Goal: Use online tool/utility: Utilize a website feature to perform a specific function

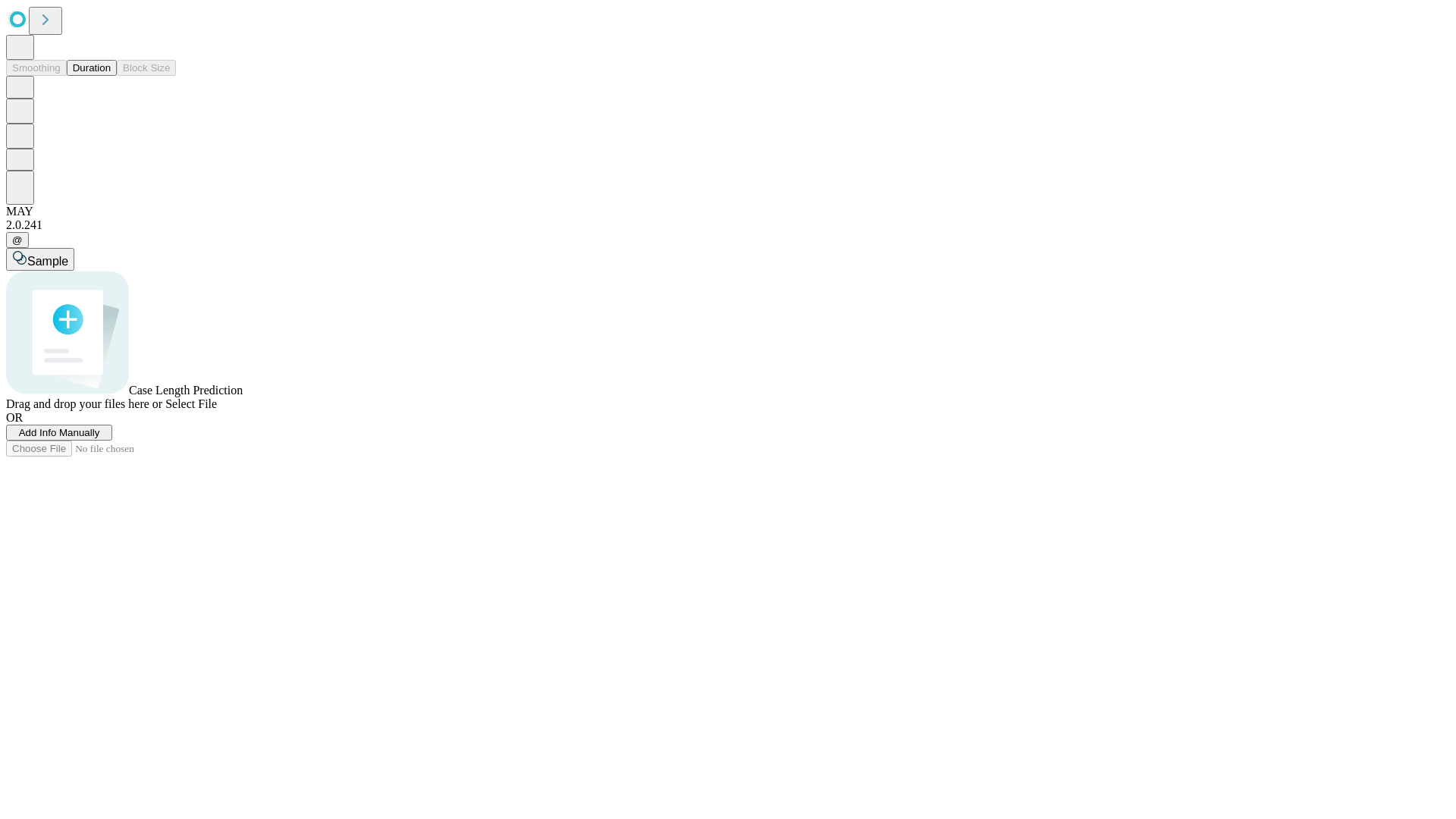
click at [100, 438] on span "Add Info Manually" at bounding box center [60, 433] width 81 height 12
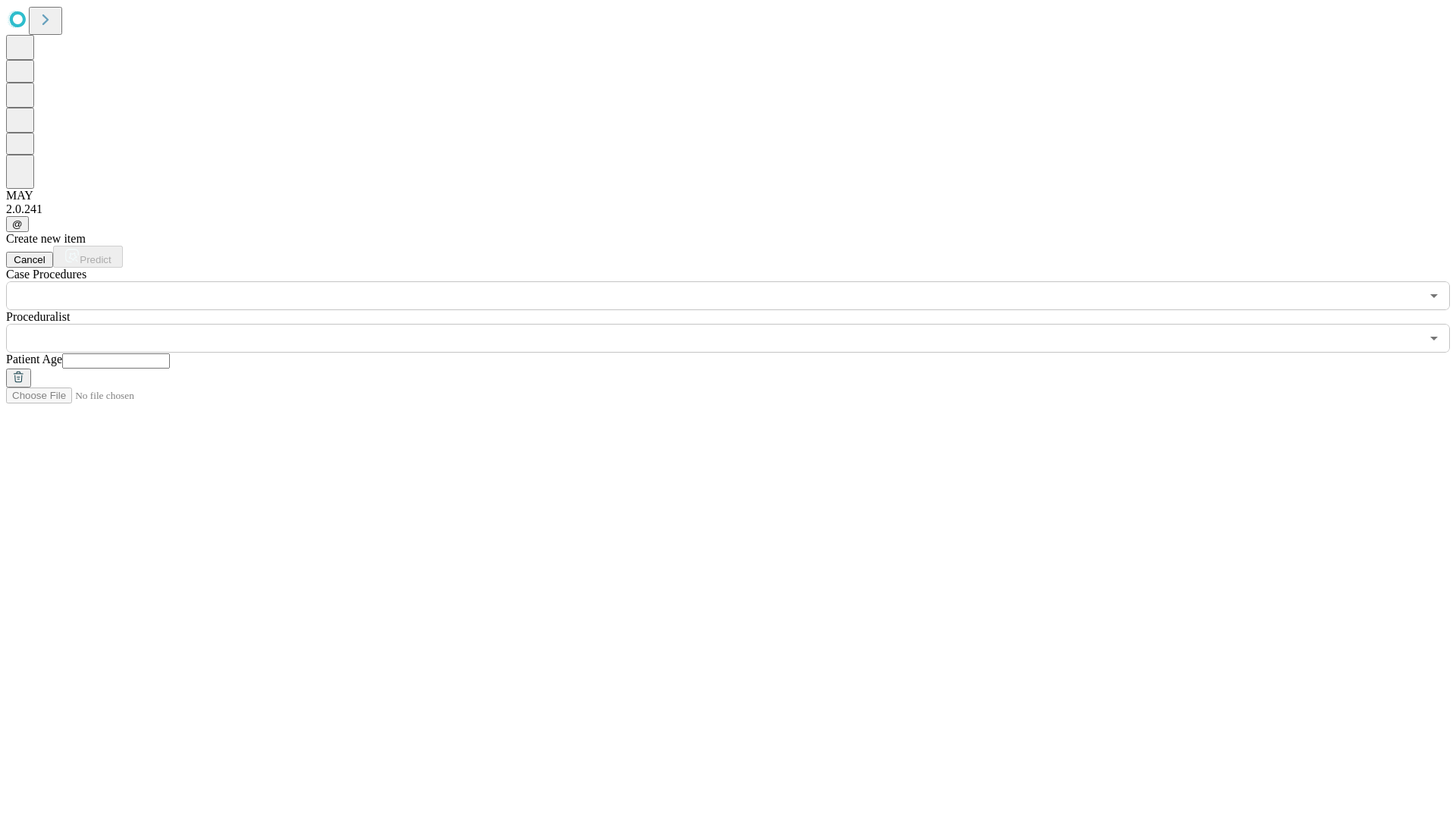
click at [170, 353] on input "text" at bounding box center [116, 360] width 108 height 15
type input "**"
click at [739, 324] on input "text" at bounding box center [713, 338] width 1415 height 29
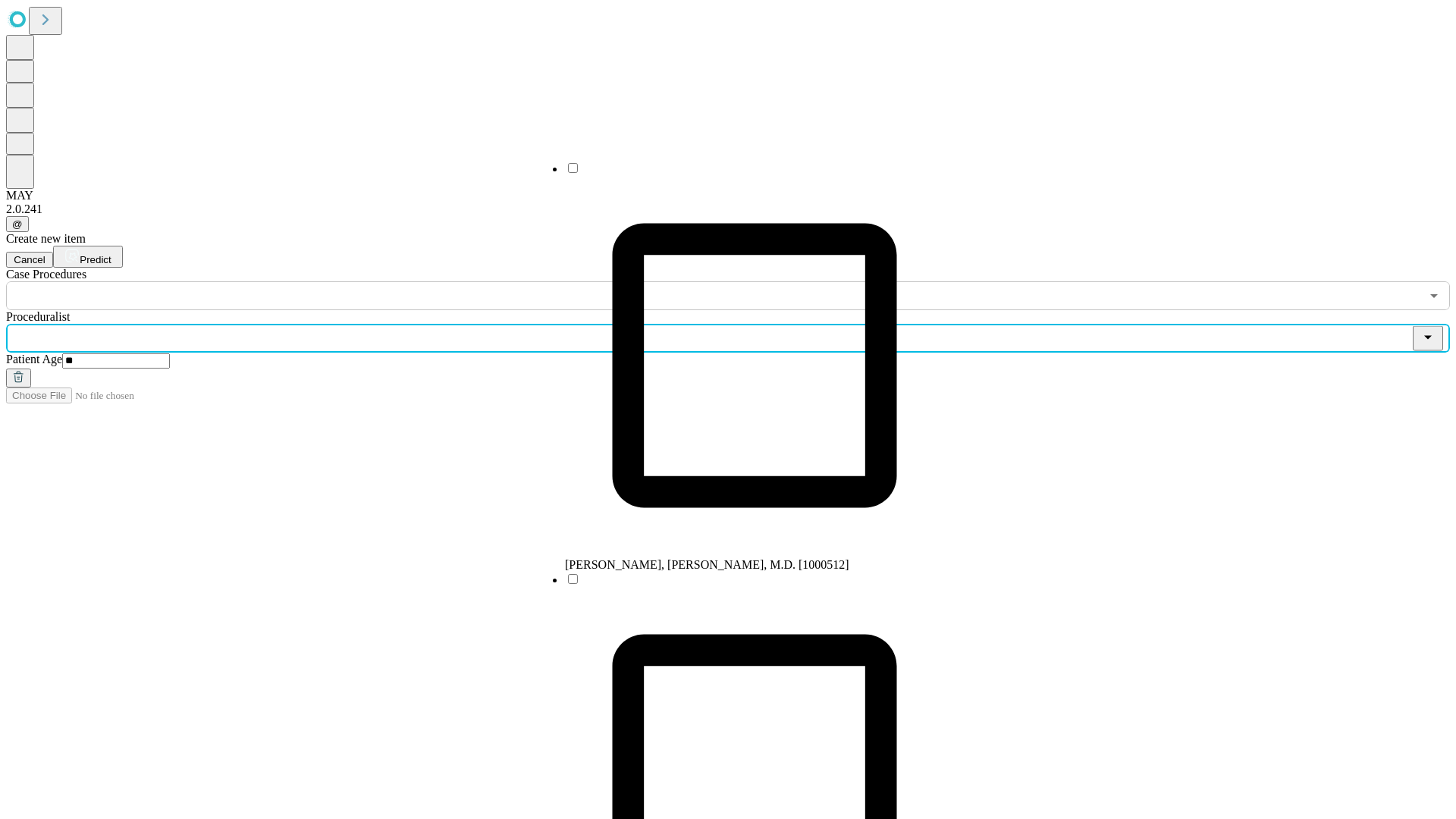
click at [740, 174] on li "[PERSON_NAME], [PERSON_NAME], M.D. [1000512]" at bounding box center [754, 365] width 379 height 410
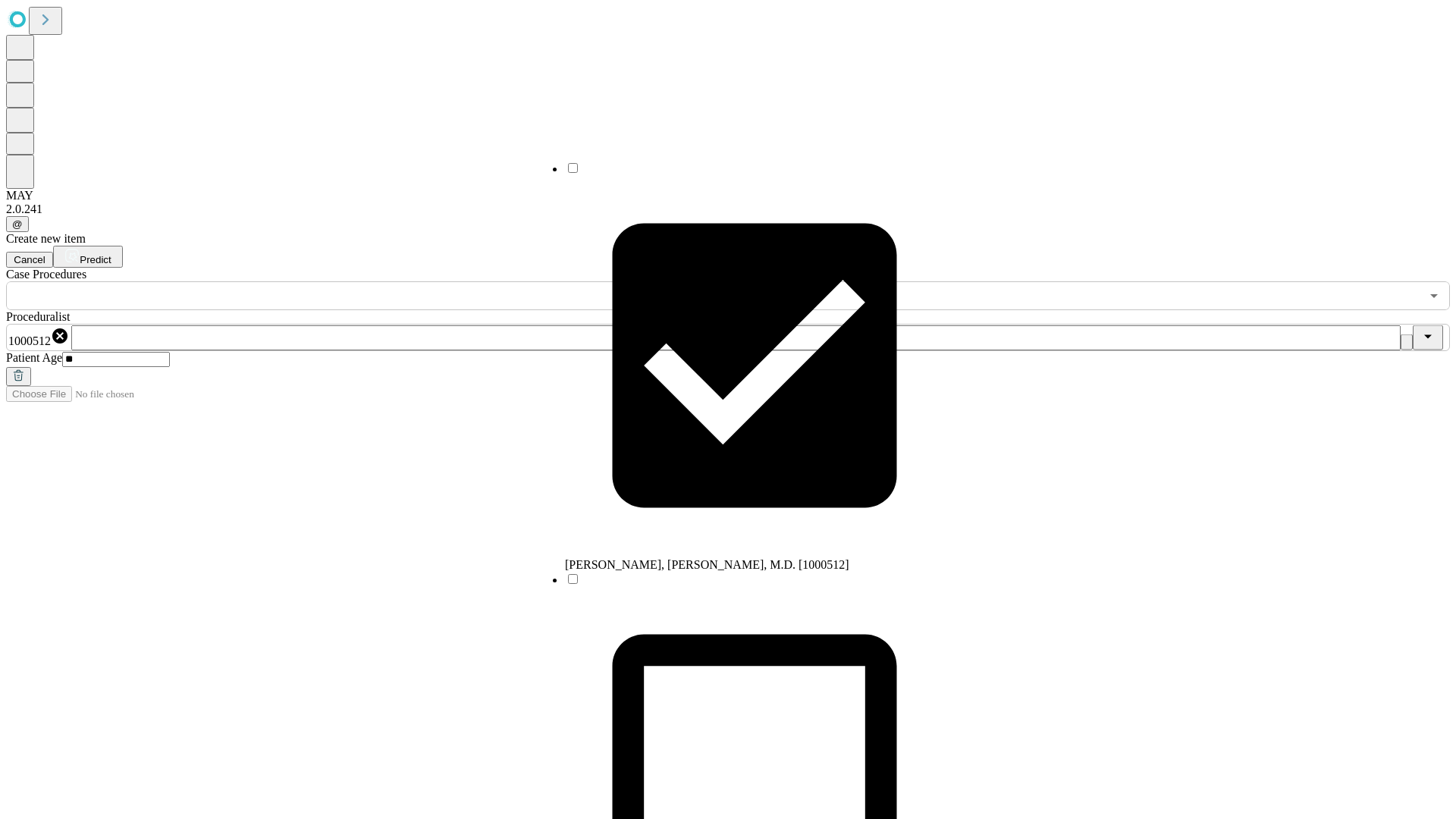
click at [318, 282] on input "text" at bounding box center [713, 296] width 1415 height 29
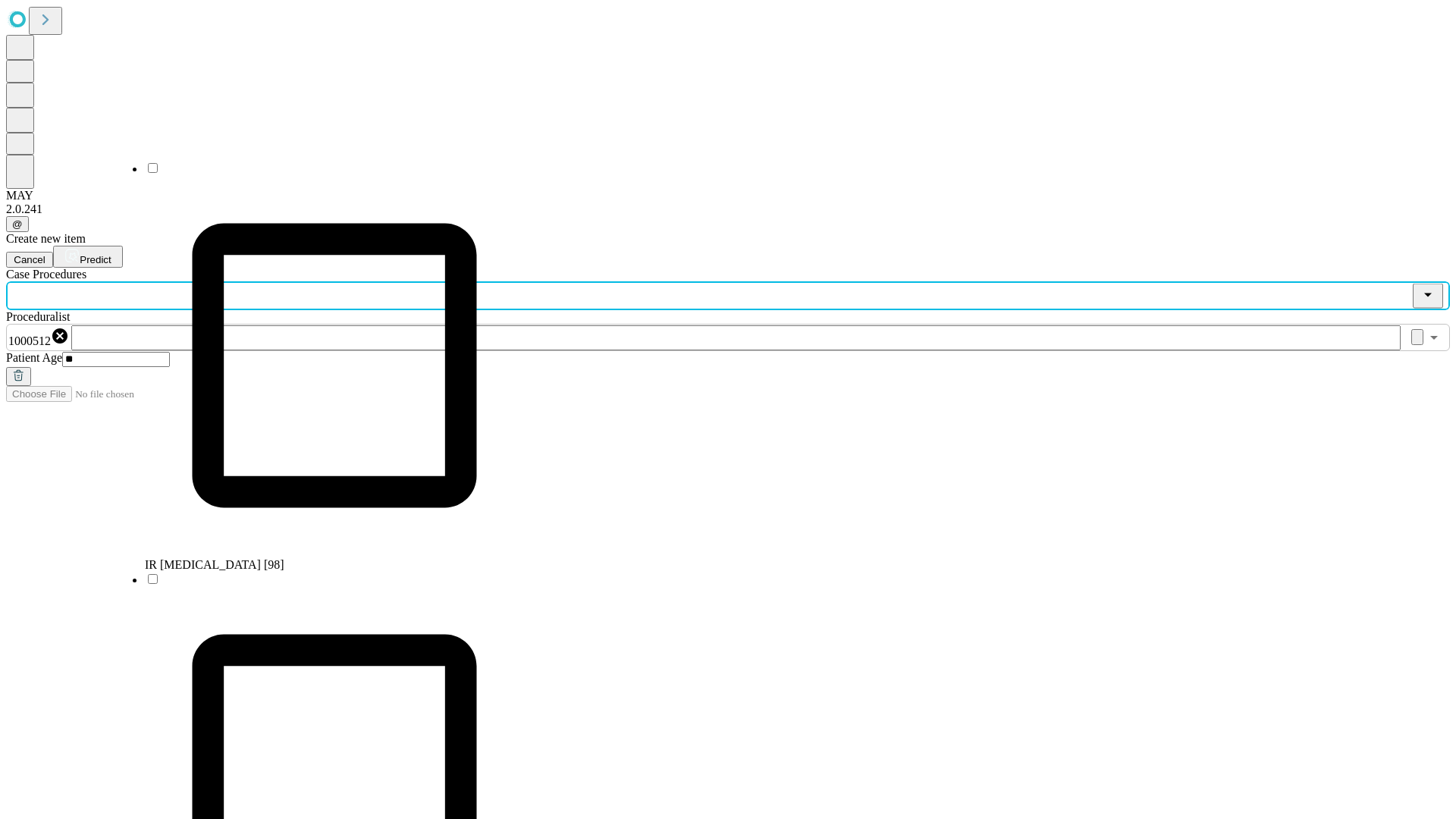
click at [319, 174] on li "IR [MEDICAL_DATA] [98]" at bounding box center [335, 365] width 379 height 410
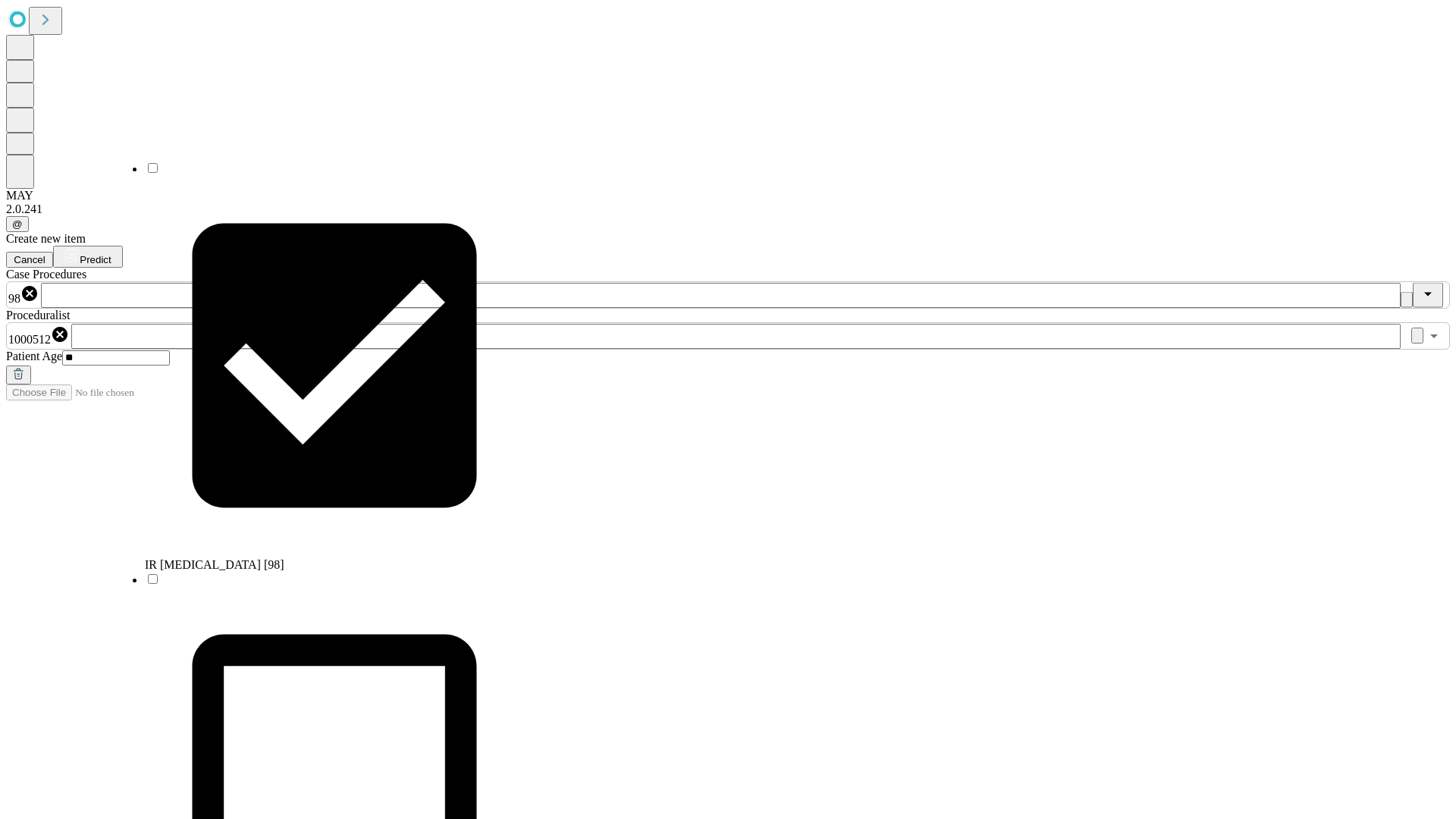
click at [111, 254] on span "Predict" at bounding box center [95, 260] width 31 height 12
